Goal: Task Accomplishment & Management: Complete application form

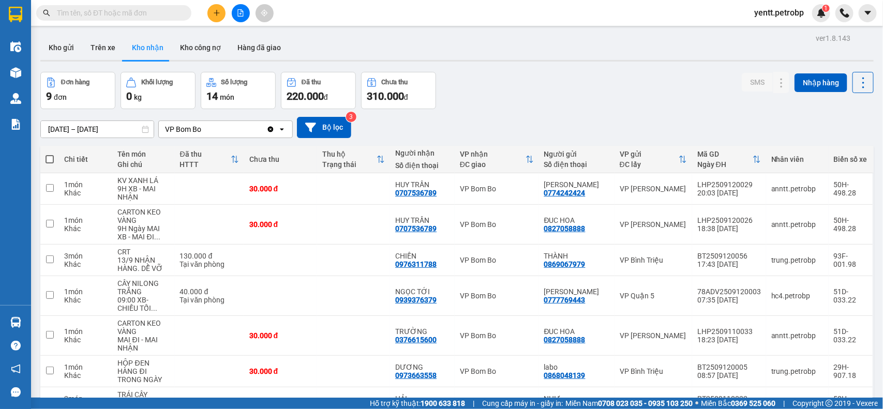
click at [796, 14] on span "yentt.petrobp" at bounding box center [779, 12] width 66 height 13
click at [783, 27] on span "Đăng xuất" at bounding box center [784, 31] width 46 height 11
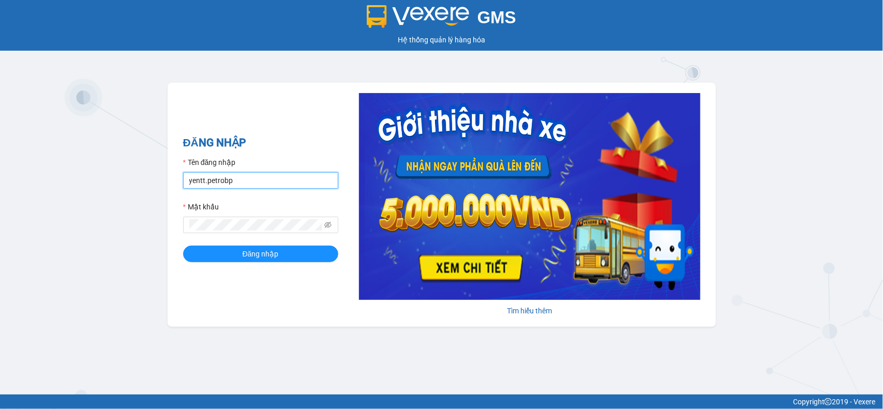
click at [237, 179] on input "yentt.petrobp" at bounding box center [260, 180] width 155 height 17
type input "sonnp.petrobp"
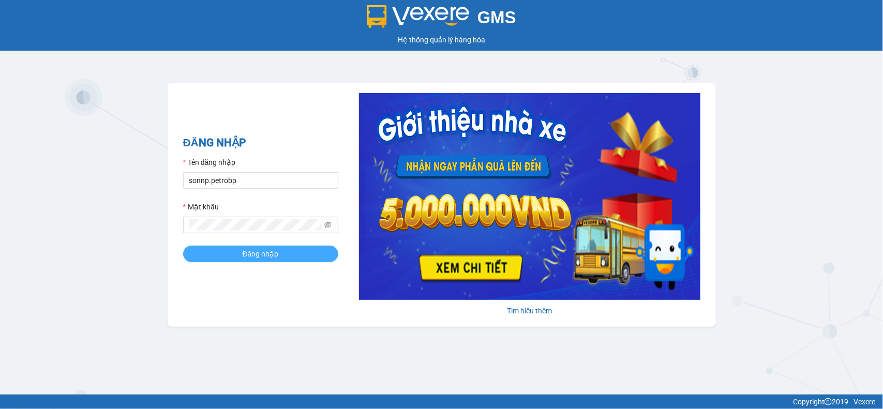
drag, startPoint x: 260, startPoint y: 256, endPoint x: 267, endPoint y: 257, distance: 7.3
click at [260, 257] on span "Đăng nhập" at bounding box center [261, 253] width 36 height 11
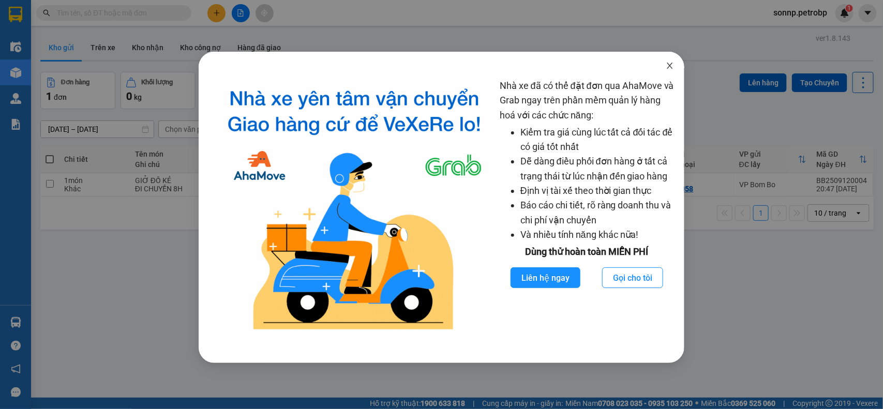
click at [670, 60] on span "Close" at bounding box center [670, 66] width 29 height 29
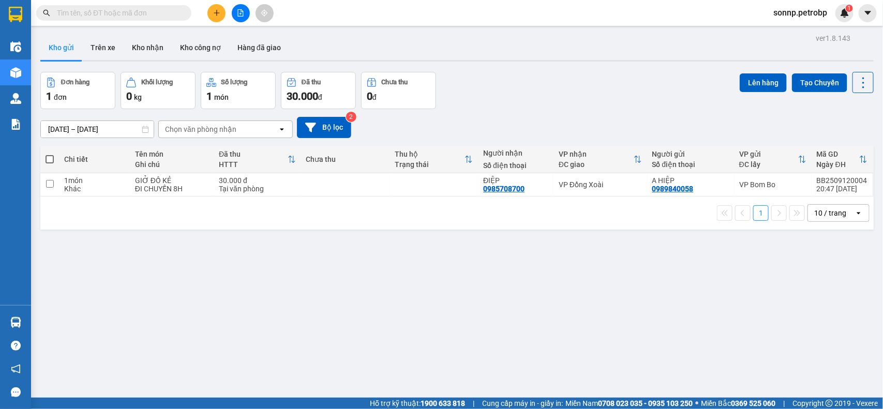
click at [215, 10] on icon "plus" at bounding box center [216, 12] width 7 height 7
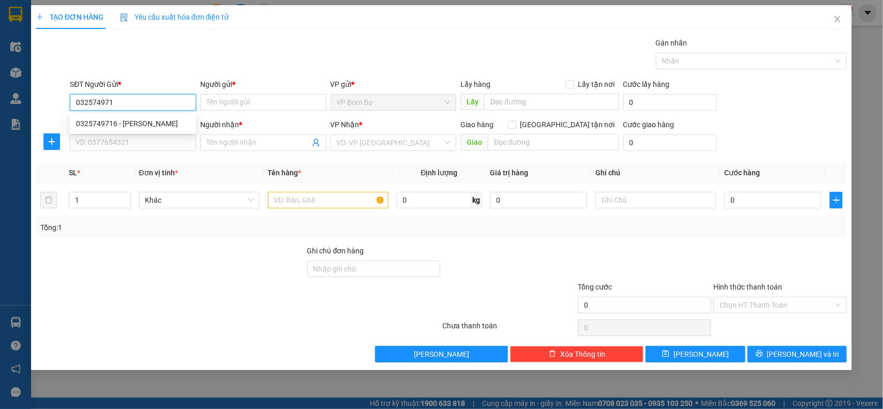
type input "0325749716"
click at [140, 127] on div "0325749716 - [PERSON_NAME]" at bounding box center [133, 123] width 114 height 11
type input "HƯƠNG MAI"
type input "0969334578"
type input "HUYỀN"
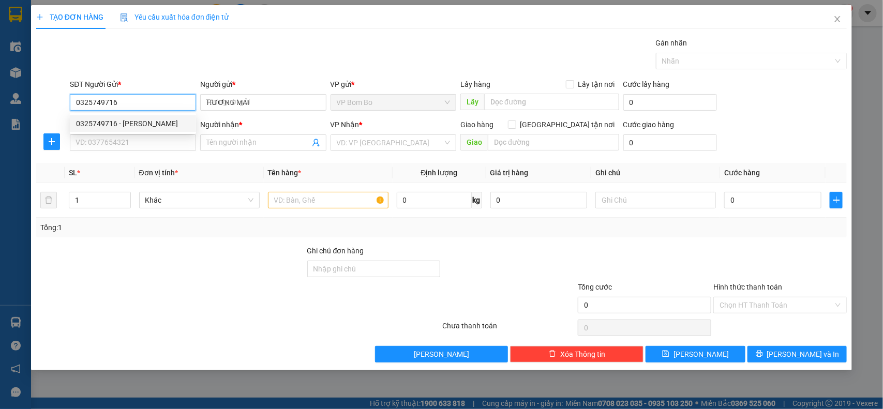
type input "Tới gọi khách nha"
type input "30.000"
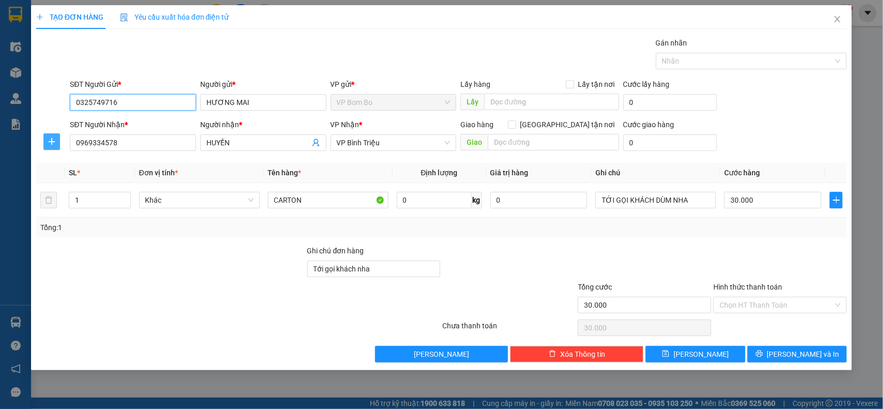
type input "0325749716"
click at [55, 139] on icon "plus" at bounding box center [52, 142] width 8 height 8
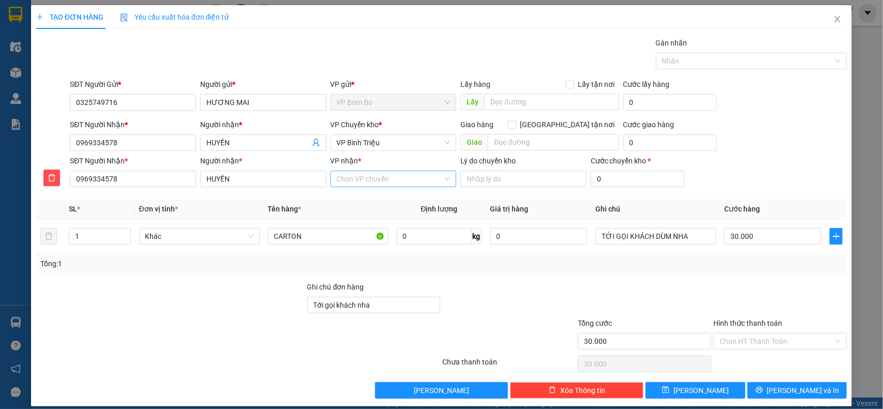
click at [389, 176] on input "VP nhận *" at bounding box center [390, 179] width 107 height 16
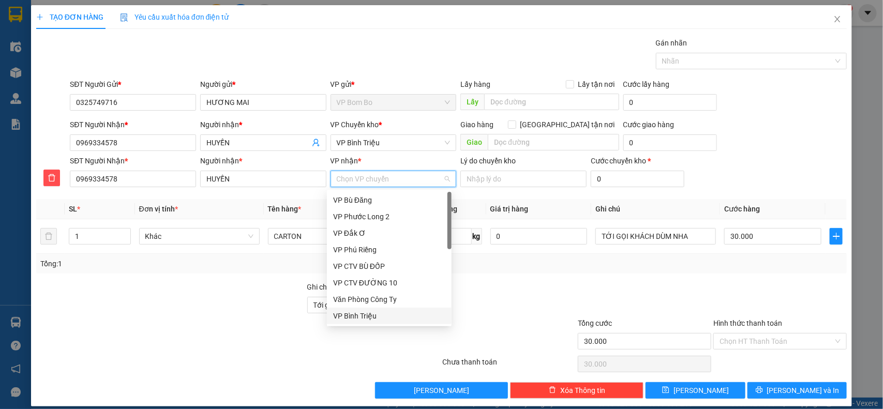
click at [373, 311] on div "VP Bình Triệu" at bounding box center [389, 315] width 112 height 11
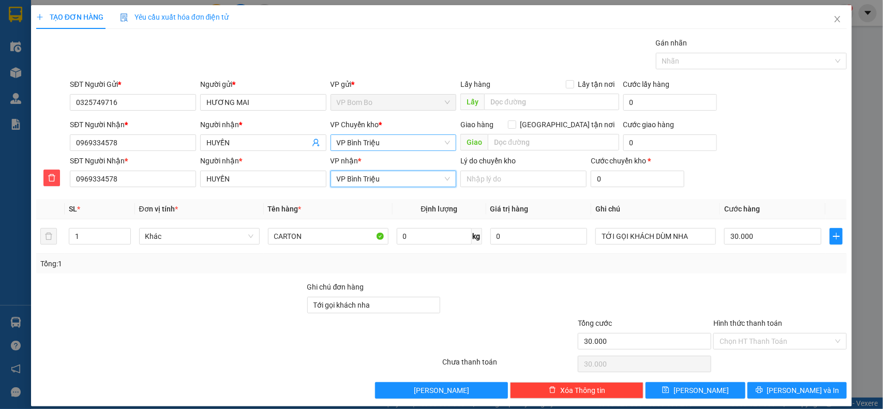
click at [403, 144] on span "VP Bình Triệu" at bounding box center [394, 143] width 114 height 16
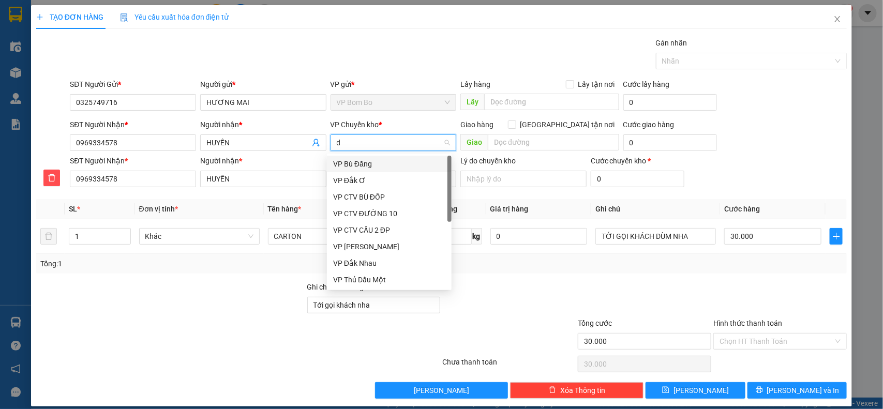
type input "đ"
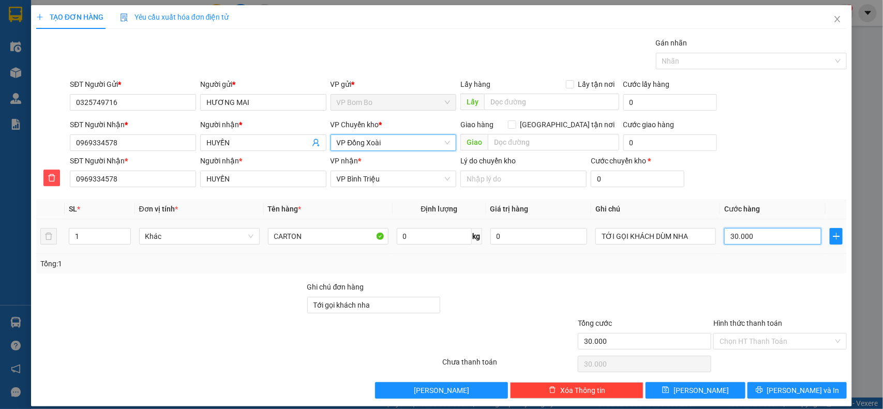
click at [761, 239] on input "30.000" at bounding box center [772, 236] width 97 height 17
type input "00.005"
type input "5"
type input "0.000.050"
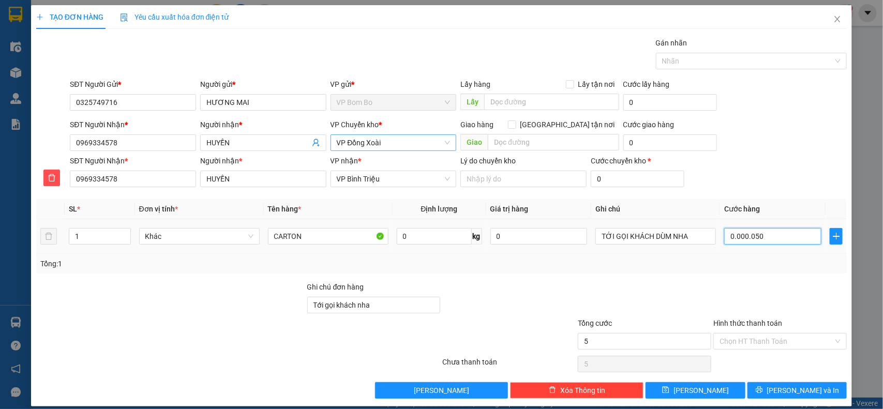
type input "50"
type input "0.000.050"
type input "50.000"
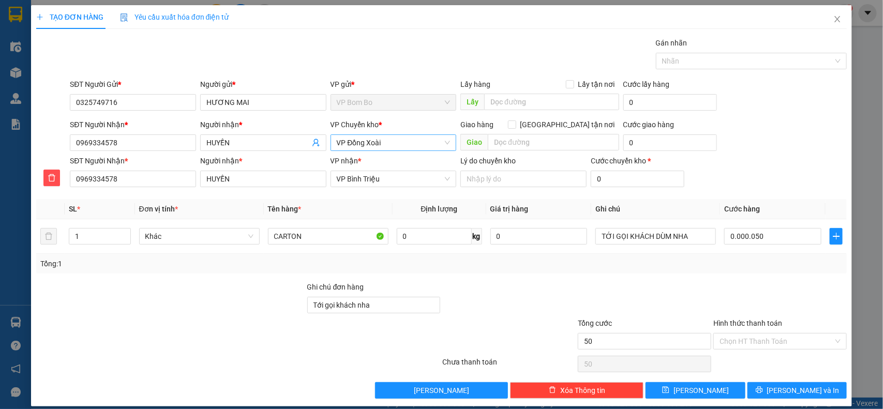
type input "50.000"
click at [727, 284] on div at bounding box center [781, 300] width 136 height 36
click at [323, 236] on input "CARTON" at bounding box center [328, 236] width 121 height 17
type input "CARTON đồ ăn"
click at [509, 274] on div "Tổng: 1" at bounding box center [441, 264] width 811 height 20
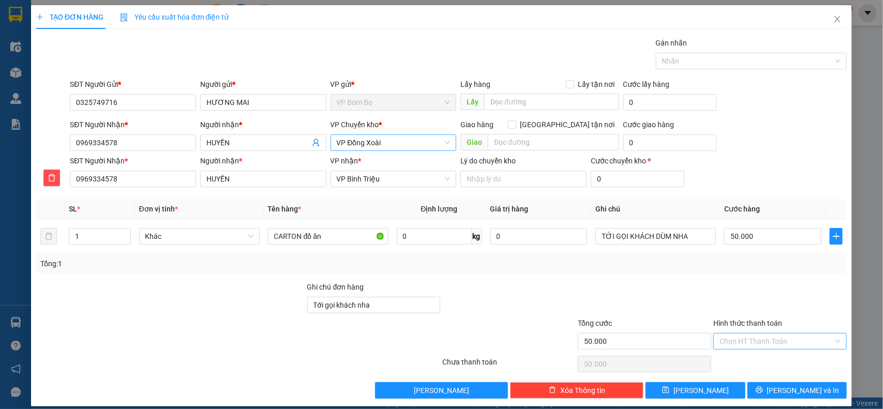
click at [754, 342] on input "Hình thức thanh toán" at bounding box center [777, 342] width 114 height 16
click at [751, 272] on div "Tại văn phòng" at bounding box center [773, 271] width 120 height 11
type input "0"
click at [794, 392] on span "[PERSON_NAME] và In" at bounding box center [803, 390] width 72 height 11
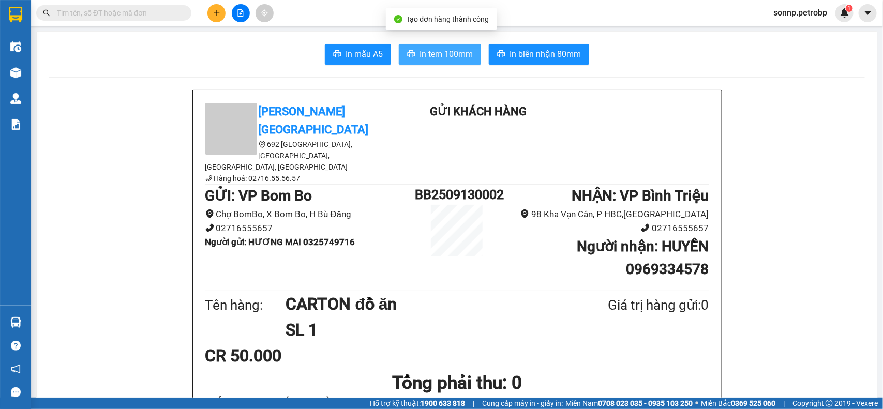
click at [449, 55] on span "In tem 100mm" at bounding box center [446, 54] width 53 height 13
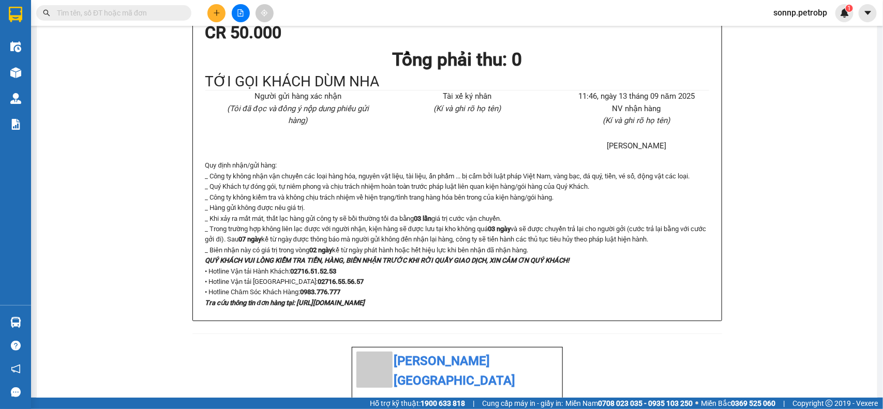
scroll to position [65, 0]
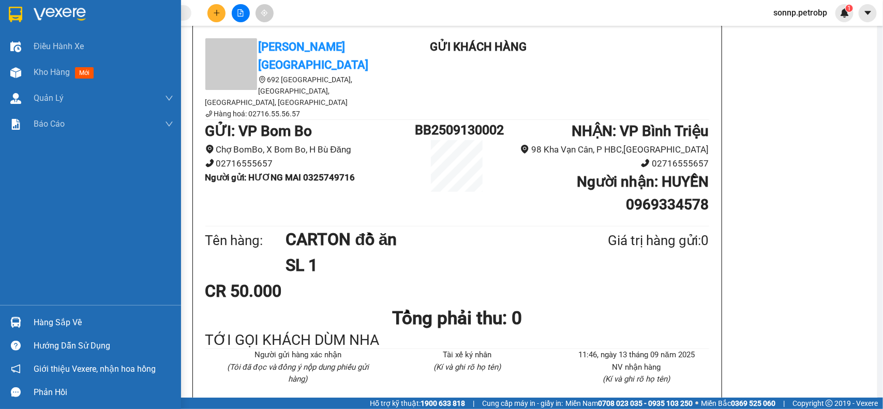
click at [33, 16] on div at bounding box center [90, 17] width 181 height 34
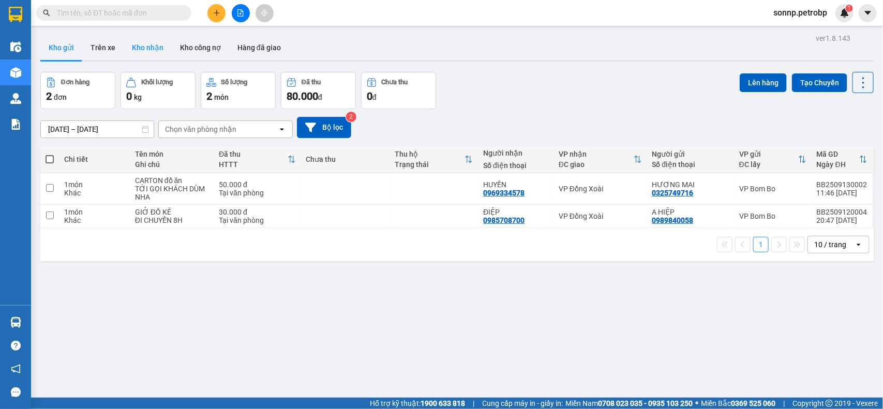
click at [150, 45] on button "Kho nhận" at bounding box center [148, 47] width 48 height 25
